Goal: Task Accomplishment & Management: Manage account settings

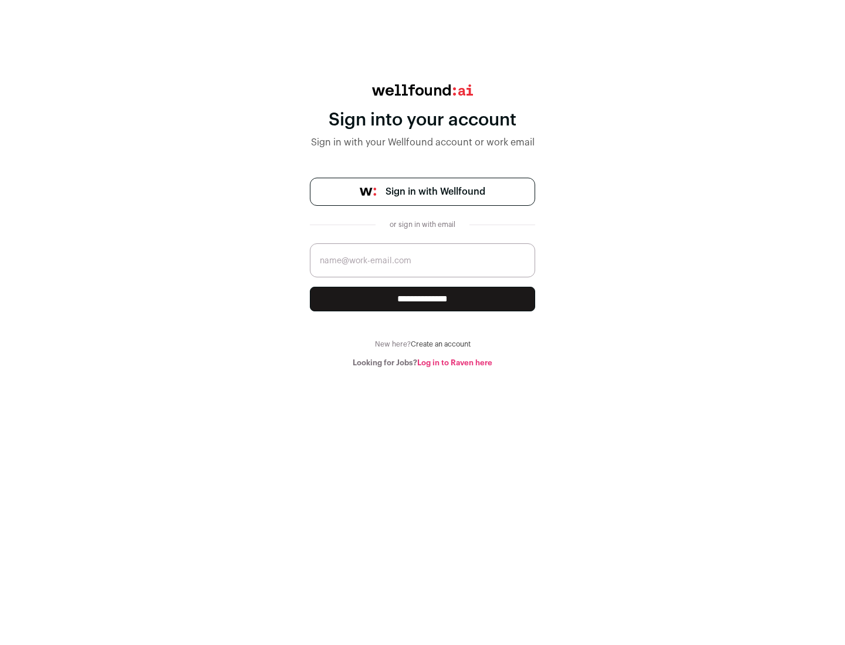
click at [435, 192] on span "Sign in with Wellfound" at bounding box center [435, 192] width 100 height 14
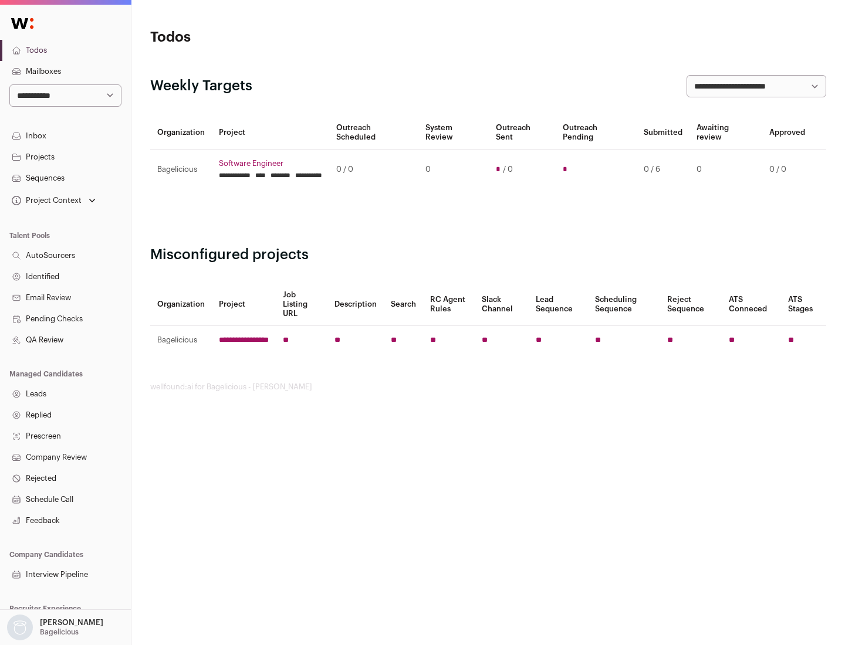
click at [65, 157] on link "Projects" at bounding box center [65, 157] width 131 height 21
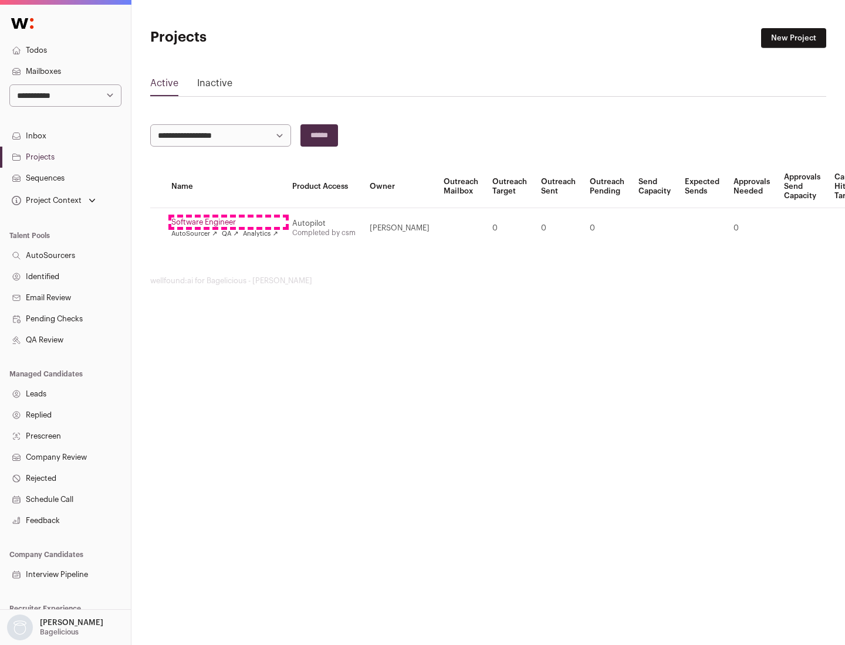
click at [228, 222] on link "Software Engineer" at bounding box center [224, 222] width 107 height 9
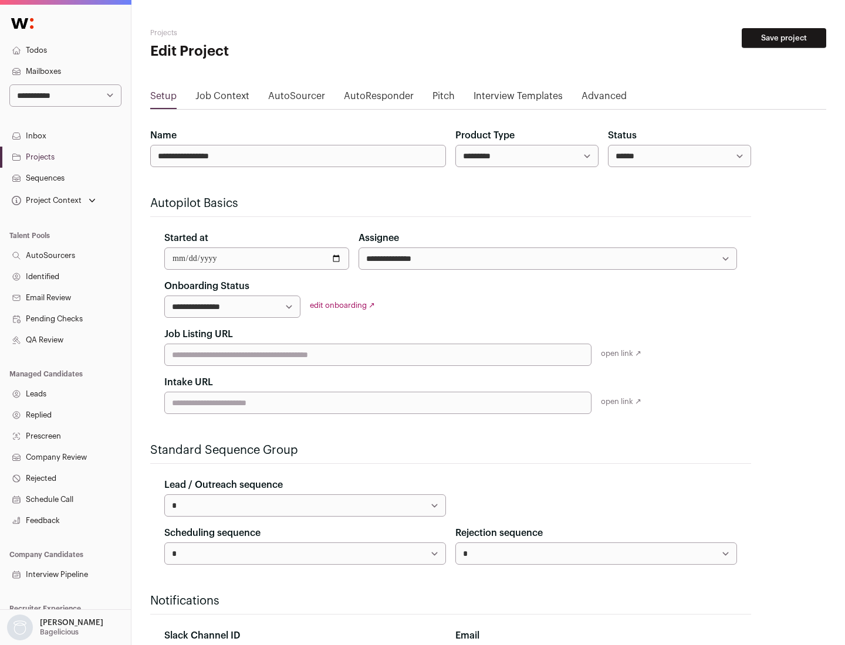
click at [784, 38] on button "Save project" at bounding box center [783, 38] width 84 height 20
